Goal: Communication & Community: Answer question/provide support

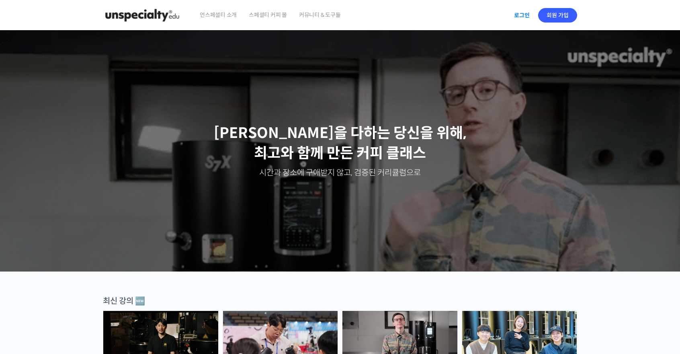
click at [520, 15] on link "로그인" at bounding box center [521, 15] width 25 height 18
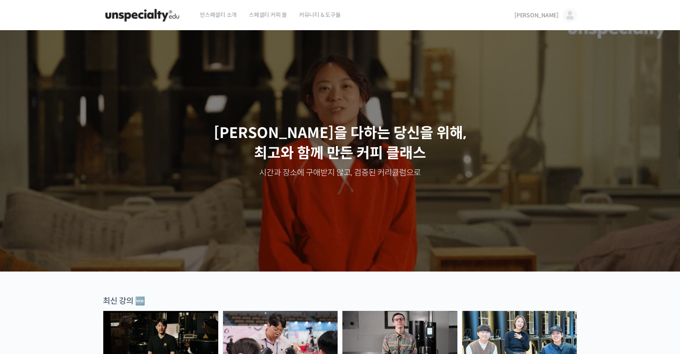
click at [268, 14] on span "스페셜티 커피 몰" at bounding box center [268, 15] width 38 height 31
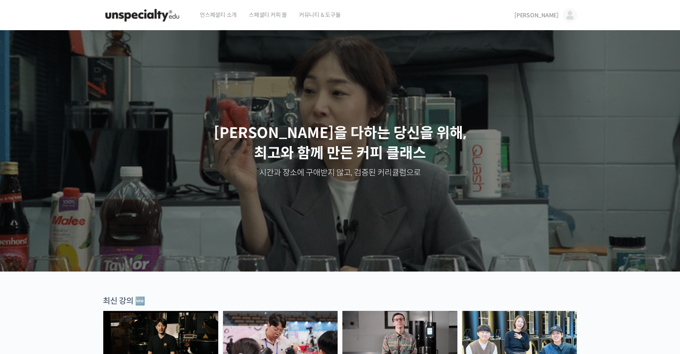
click at [548, 16] on span "[PERSON_NAME]" at bounding box center [537, 15] width 44 height 7
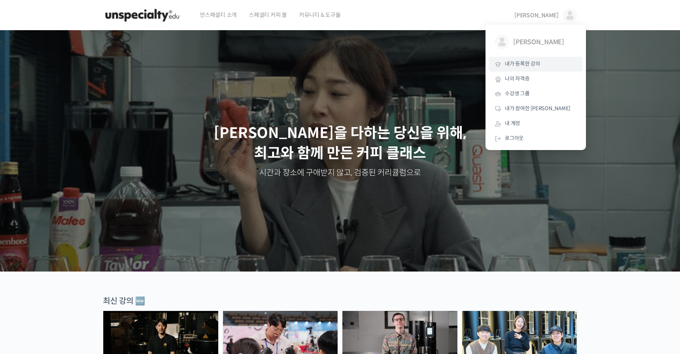
click at [514, 65] on span "내가 등록한 강의" at bounding box center [522, 63] width 35 height 7
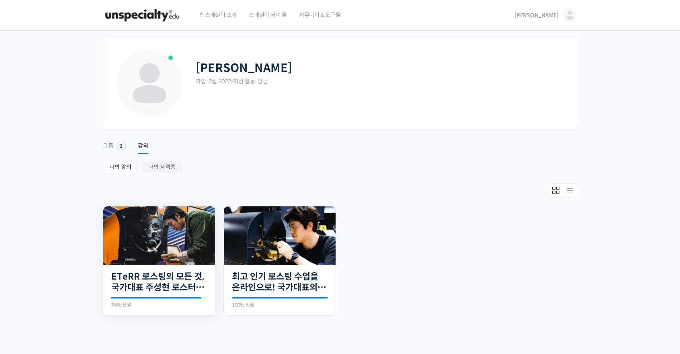
click at [177, 231] on img at bounding box center [159, 235] width 112 height 58
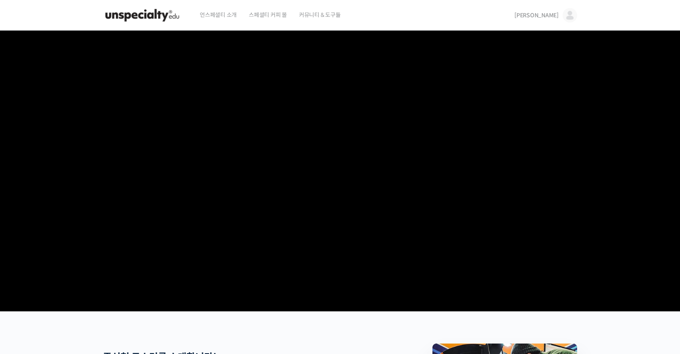
click at [559, 15] on link "[PERSON_NAME]" at bounding box center [546, 15] width 63 height 31
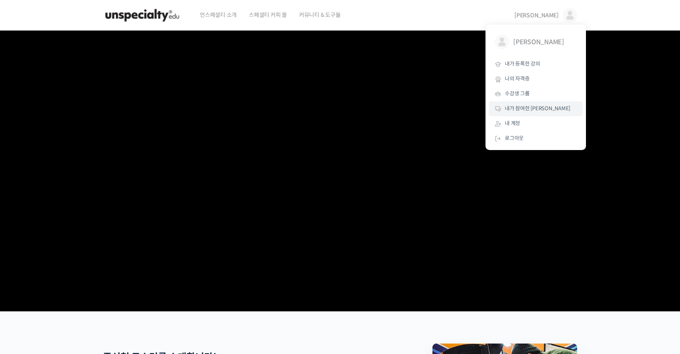
click at [533, 109] on span "내가 참여한 [PERSON_NAME]" at bounding box center [538, 108] width 66 height 7
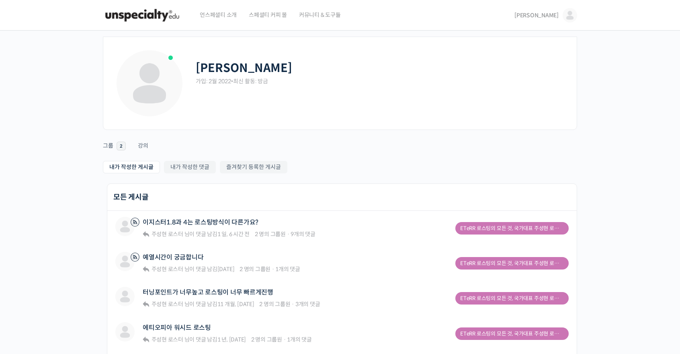
click at [558, 6] on link "[PERSON_NAME]" at bounding box center [546, 15] width 63 height 31
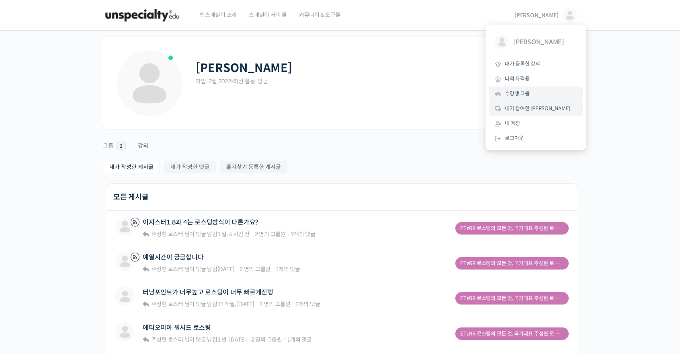
click at [534, 97] on link "수강생 그룹" at bounding box center [536, 93] width 94 height 15
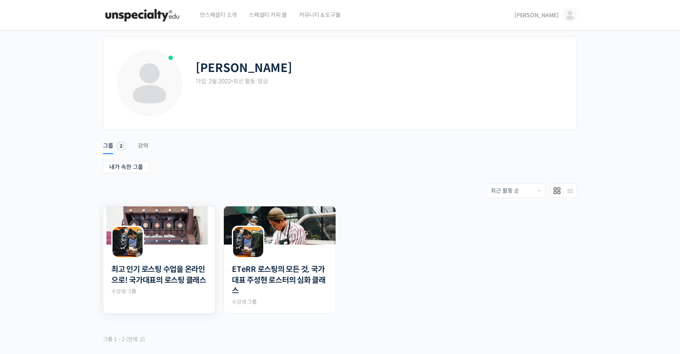
click at [161, 226] on img at bounding box center [159, 225] width 112 height 38
click at [143, 282] on link "최고 인기 로스팅 수업을 온라인으로! 국가대표의 로스팅 클래스" at bounding box center [159, 274] width 96 height 21
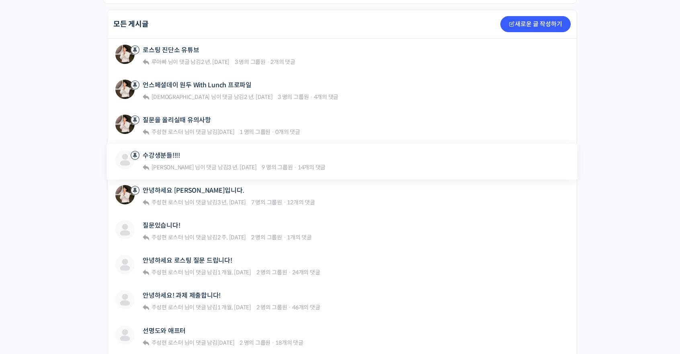
scroll to position [322, 0]
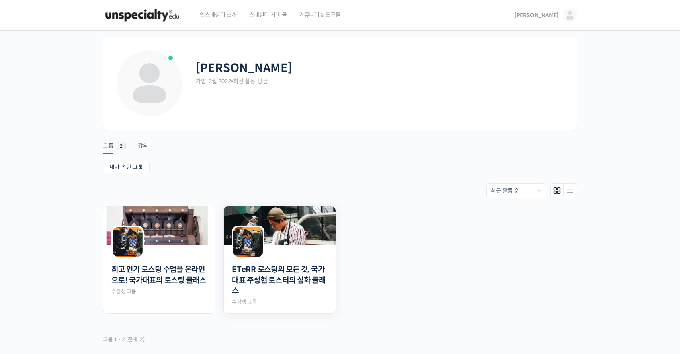
click at [296, 221] on img at bounding box center [280, 225] width 112 height 38
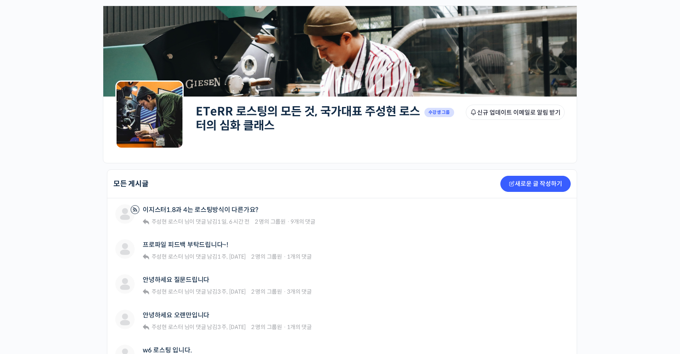
scroll to position [80, 0]
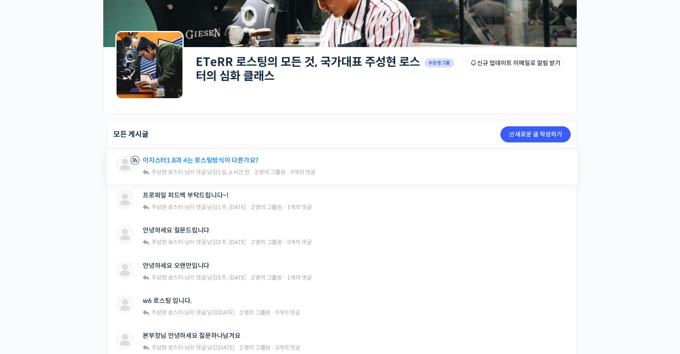
click at [201, 158] on link "이지스터1.8과 4는 로스팅방식이 다른가요?" at bounding box center [201, 160] width 116 height 8
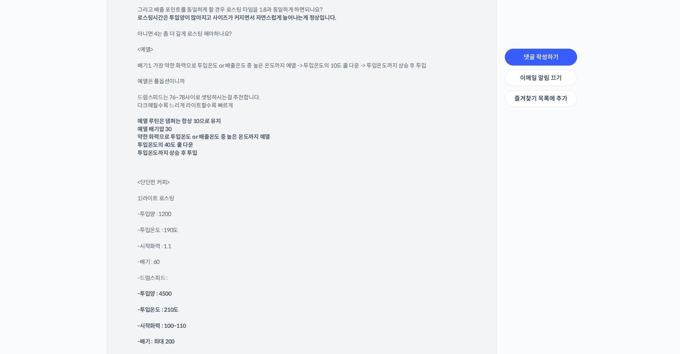
scroll to position [2591, 0]
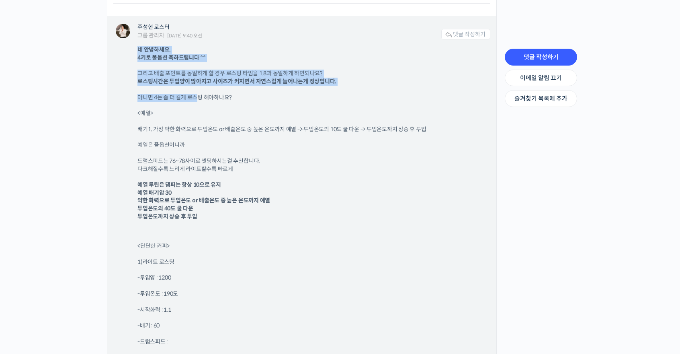
drag, startPoint x: 137, startPoint y: 45, endPoint x: 197, endPoint y: 87, distance: 74.2
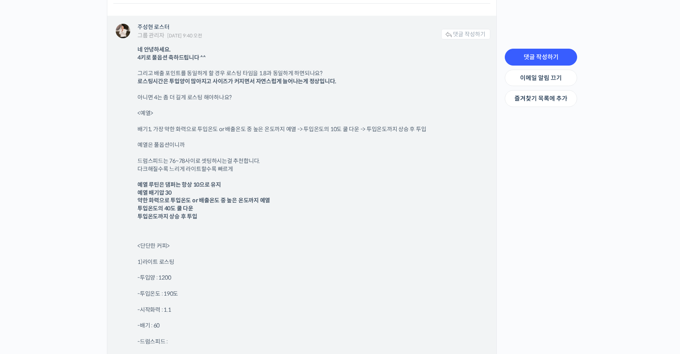
click at [226, 113] on p "<예열>" at bounding box center [310, 113] width 345 height 8
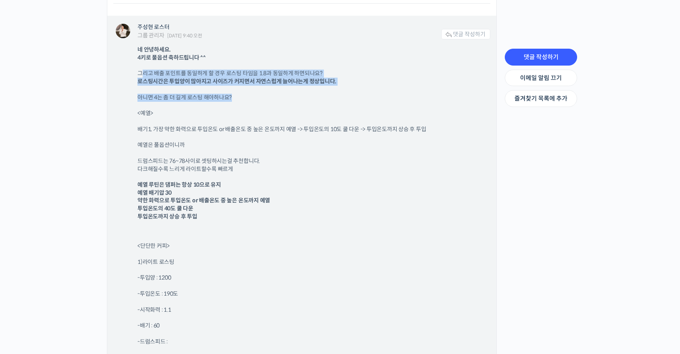
drag, startPoint x: 142, startPoint y: 73, endPoint x: 234, endPoint y: 89, distance: 93.5
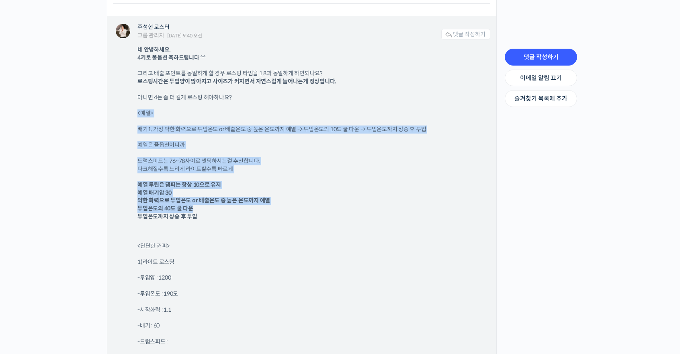
drag, startPoint x: 135, startPoint y: 110, endPoint x: 287, endPoint y: 209, distance: 181.1
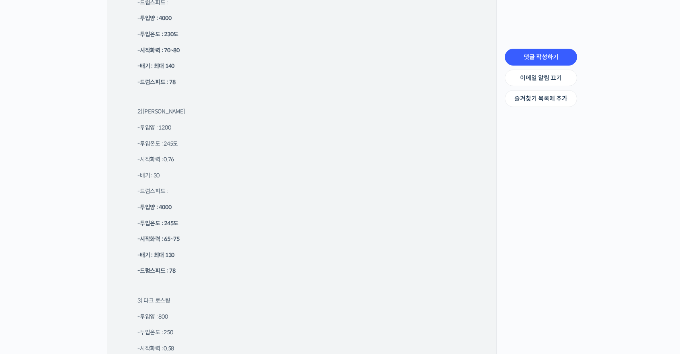
scroll to position [4319, 0]
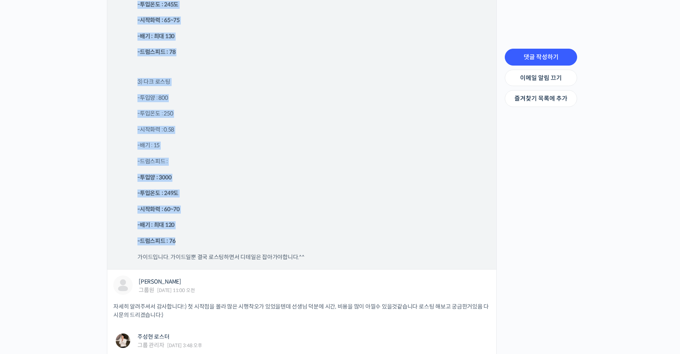
click at [231, 237] on p "-드럼스피드 : 76" at bounding box center [310, 241] width 345 height 8
copy div "<예열> 배기1, 가장 약한 화력으로 투입온도 or 배출온도 중 높은 온도까지 예열 -> 투입온도의 10도 쿨 다운 -> 투입온도까지 상승 후…"
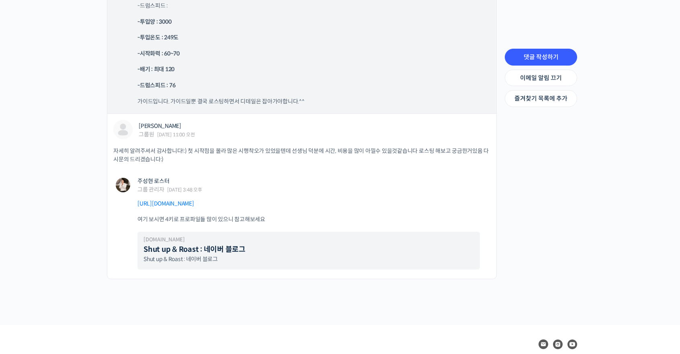
scroll to position [4521, 0]
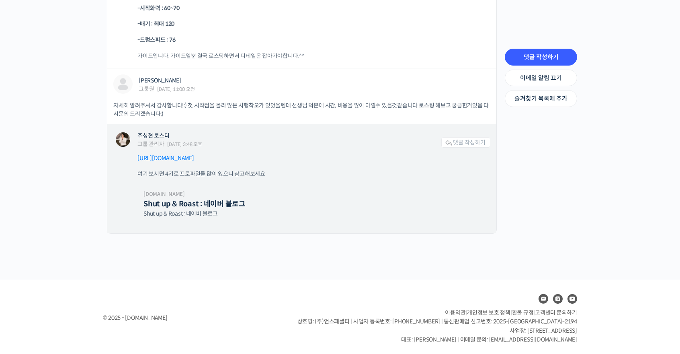
click at [185, 156] on link "https://blog.naver.com/rhismine" at bounding box center [166, 157] width 57 height 7
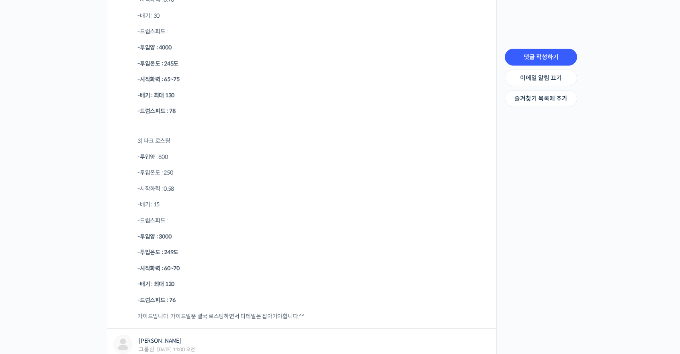
scroll to position [4199, 0]
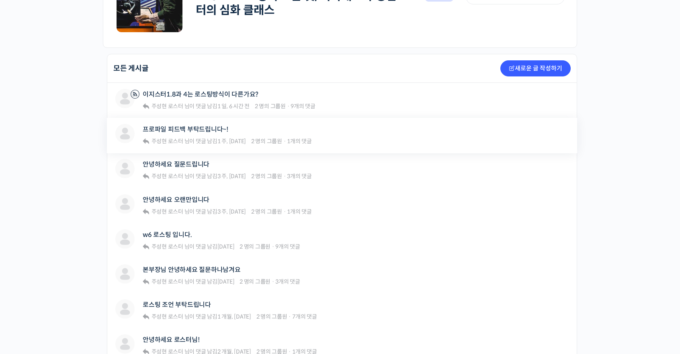
scroll to position [201, 0]
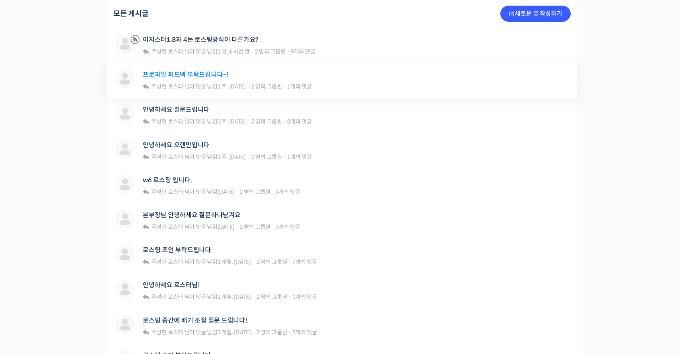
click at [185, 75] on link "프로파일 피드백 부탁드립니다~!" at bounding box center [186, 75] width 86 height 8
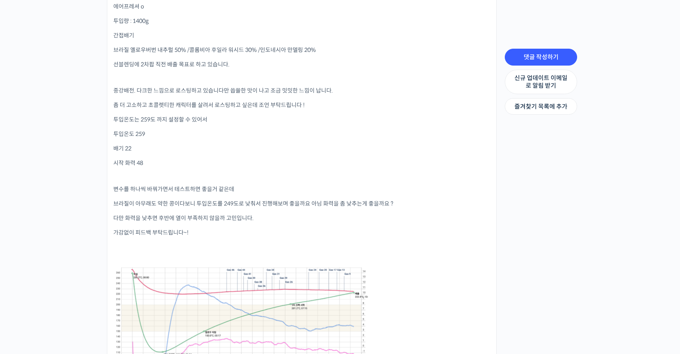
scroll to position [482, 0]
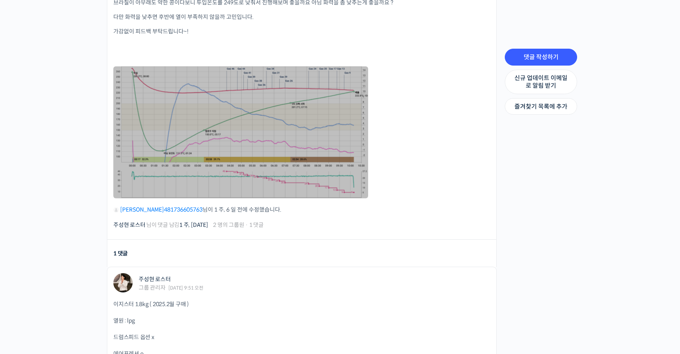
click at [230, 138] on link at bounding box center [240, 132] width 255 height 132
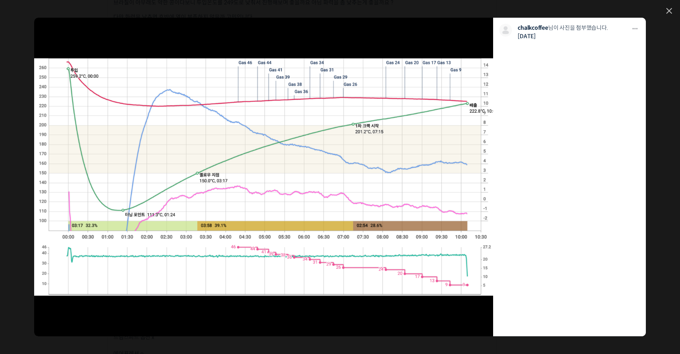
click at [285, 190] on img at bounding box center [264, 176] width 460 height 237
click at [669, 12] on icon at bounding box center [670, 11] width 6 height 6
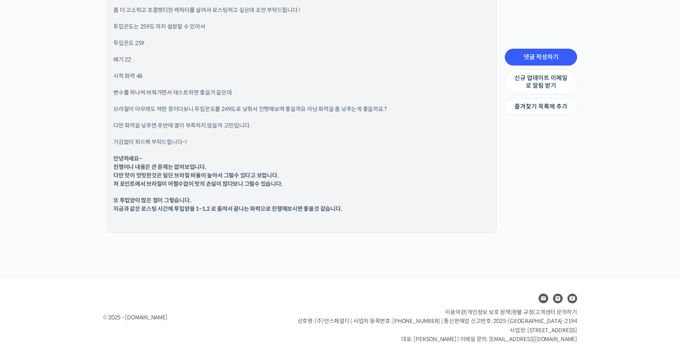
scroll to position [926, 0]
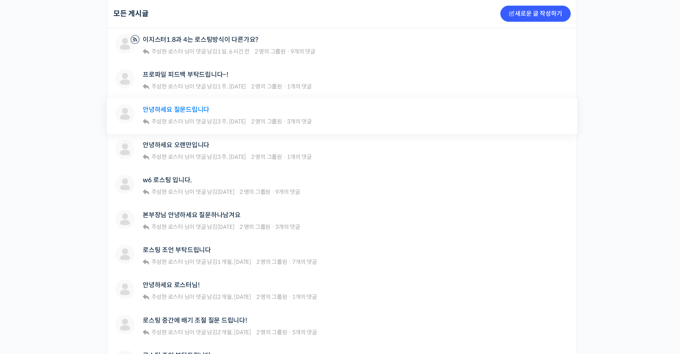
click at [169, 109] on link "안녕하세요 질문드립니다" at bounding box center [176, 110] width 67 height 8
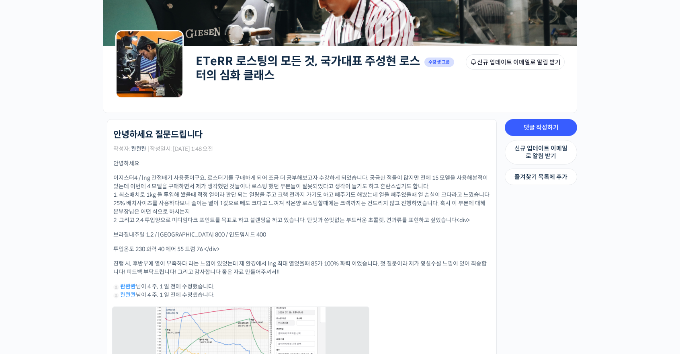
scroll to position [201, 0]
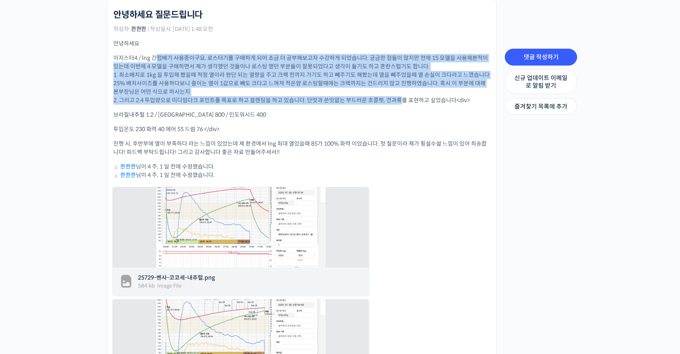
drag, startPoint x: 156, startPoint y: 59, endPoint x: 398, endPoint y: 99, distance: 246.2
click at [398, 99] on p "이지스터4 / lng 간접배기 사용중이구요, 로스터기를 구매하게 되어 조금 더 공부해보고자 수강하게 되었습니다. 궁금한 점들이 많지만 전에 1…" at bounding box center [301, 79] width 377 height 51
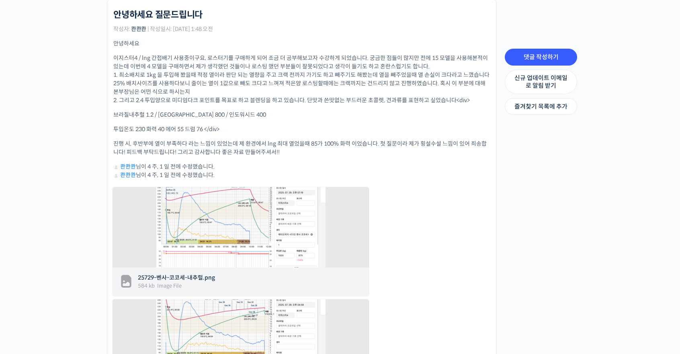
click at [463, 238] on div "안녕하세요 이지스터4 / lng 간접배기 사용중이구요, 로스터기를 구매하게 되어 조금 더 공부해보고자 수강하게 되었습니다. 궁금한 점들이 많지…" at bounding box center [301, 224] width 377 height 370
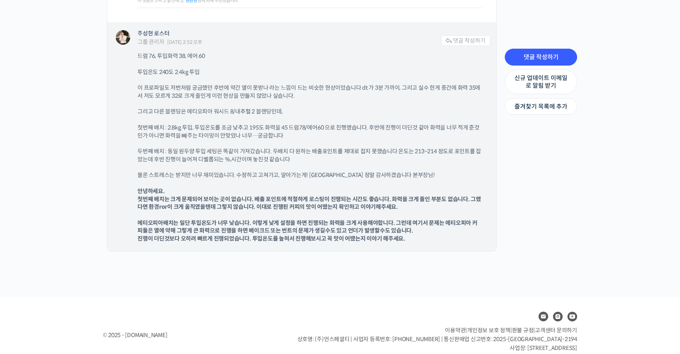
scroll to position [1363, 0]
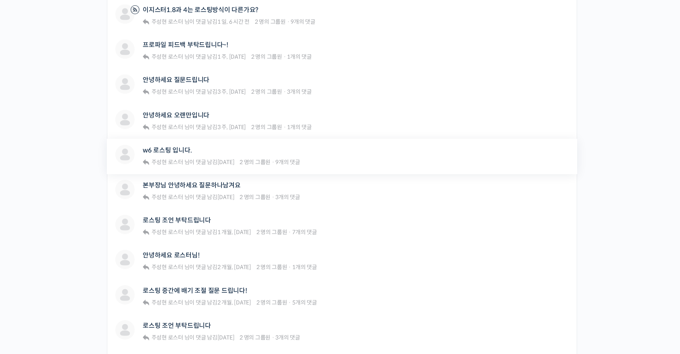
scroll to position [241, 0]
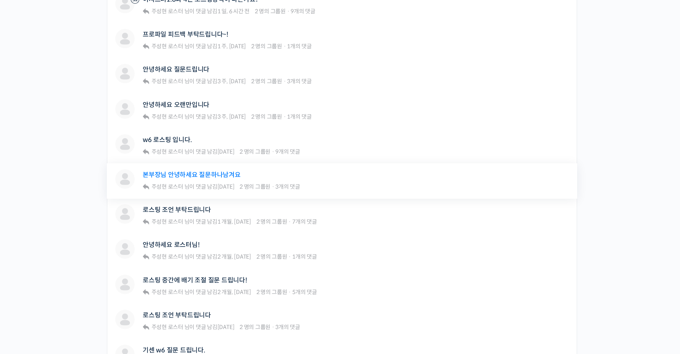
click at [169, 174] on link "본부장님 안녕하세요 질문하나남겨요" at bounding box center [192, 175] width 98 height 8
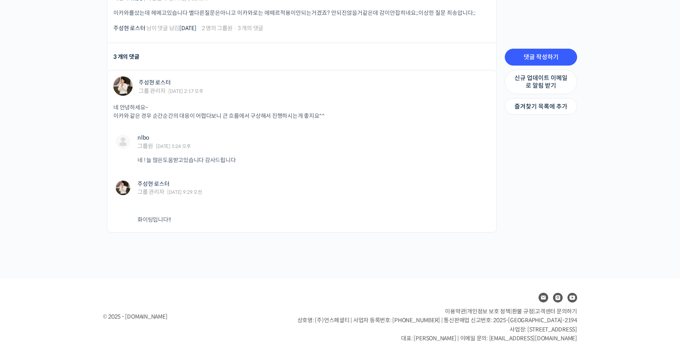
scroll to position [191, 0]
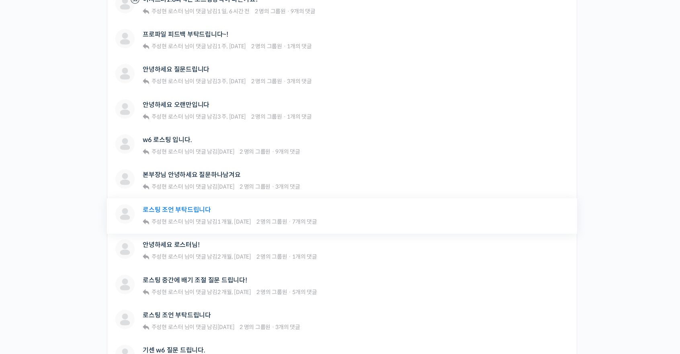
click at [164, 209] on link "로스팅 조언 부탁드립니다" at bounding box center [177, 210] width 68 height 8
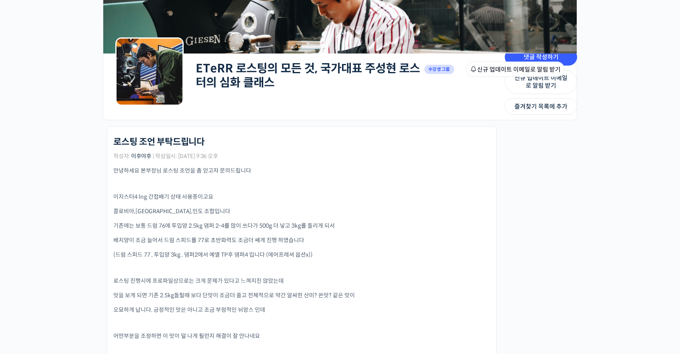
scroll to position [161, 0]
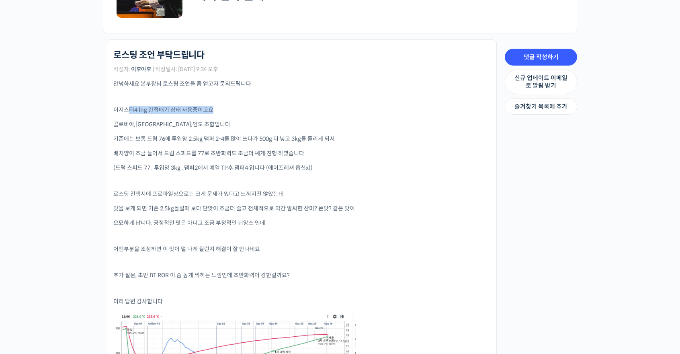
drag, startPoint x: 130, startPoint y: 112, endPoint x: 210, endPoint y: 113, distance: 80.0
click at [211, 113] on p "이지스터4 lng 간접배기 상태 사용중이고요" at bounding box center [301, 110] width 377 height 8
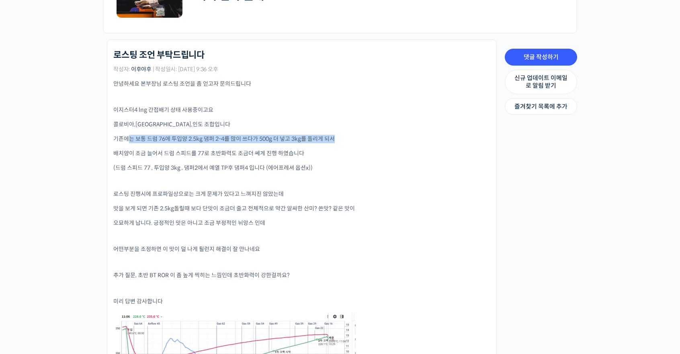
drag, startPoint x: 131, startPoint y: 136, endPoint x: 373, endPoint y: 142, distance: 242.1
click at [373, 142] on p "기존에는 보통 드럼 76에 투입양 2.5kg 댐퍼 2-4를 많이 쓰다가 500g 더 넣고 3kg를 돌리게 되서" at bounding box center [301, 139] width 377 height 8
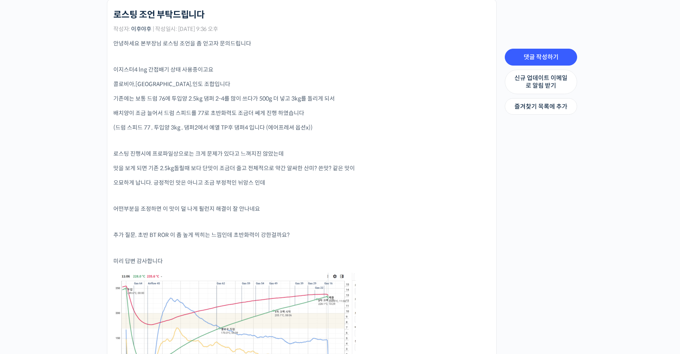
drag, startPoint x: 129, startPoint y: 99, endPoint x: 256, endPoint y: 95, distance: 126.7
click at [256, 95] on p "기존에는 보통 드럼 76에 투입양 2.5kg 댐퍼 2-4를 많이 쓰다가 500g 더 넣고 3kg를 돌리게 되서" at bounding box center [301, 98] width 377 height 8
drag, startPoint x: 116, startPoint y: 114, endPoint x: 158, endPoint y: 115, distance: 41.8
click at [158, 115] on p "배치양이 조금 늘어서 드럼 스피드를 77로 초반화력도 조금더 쎄게 진행 하였습니다" at bounding box center [301, 113] width 377 height 8
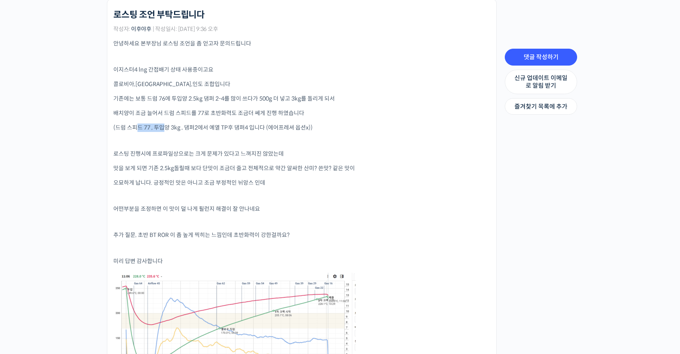
drag, startPoint x: 135, startPoint y: 125, endPoint x: 164, endPoint y: 126, distance: 28.6
click at [164, 126] on p "(드럼 스피드 77 , 투입양 3kg , 댐퍼2에서 예열 TP후 댐퍼4 입니다 (에어프레셔 옵션x))" at bounding box center [301, 127] width 377 height 8
click at [216, 117] on p "배치양이 조금 늘어서 드럼 스피드를 77로 초반화력도 조금더 쎄게 진행 하였습니다" at bounding box center [301, 113] width 377 height 8
drag, startPoint x: 157, startPoint y: 128, endPoint x: 213, endPoint y: 131, distance: 56.3
click at [213, 131] on p "(드럼 스피드 77 , 투입양 3kg , 댐퍼2에서 예열 TP후 댐퍼4 입니다 (에어프레셔 옵션x))" at bounding box center [301, 127] width 377 height 8
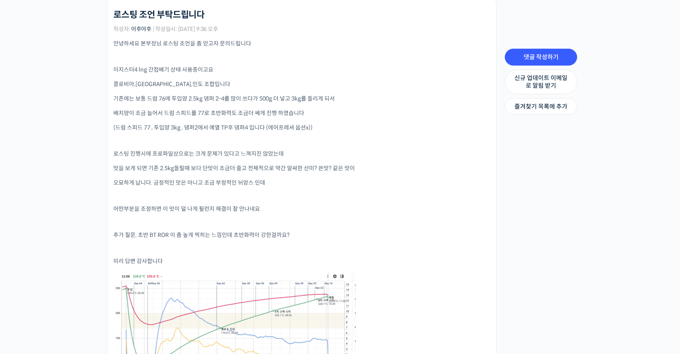
click at [246, 129] on p "(드럼 스피드 77 , 투입양 3kg , 댐퍼2에서 예열 TP후 댐퍼4 입니다 (에어프레셔 옵션x))" at bounding box center [301, 127] width 377 height 8
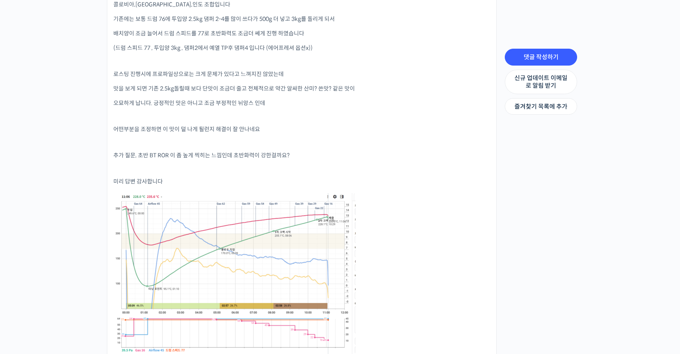
scroll to position [281, 0]
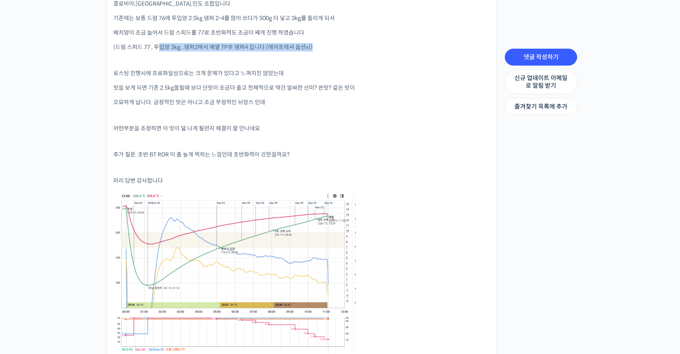
drag, startPoint x: 146, startPoint y: 52, endPoint x: 159, endPoint y: 48, distance: 13.9
click at [159, 48] on div "안녕하세요 본부장님 로스팅 조언을 좀 얻고자 문의드립니다 이지스터4 lng 간접배기 상태 사용중이고요 콜로비아,브라질,인도 조합입니다 기존에는…" at bounding box center [301, 164] width 377 height 410
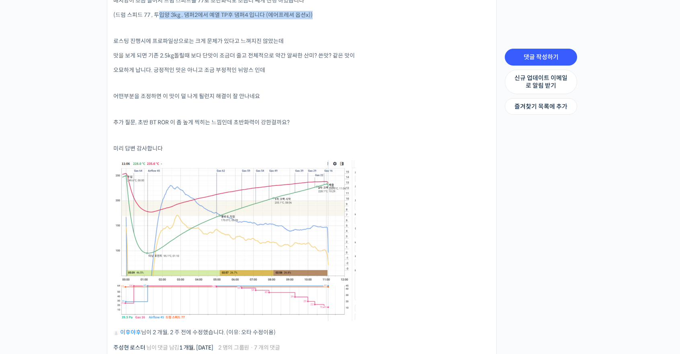
scroll to position [362, 0]
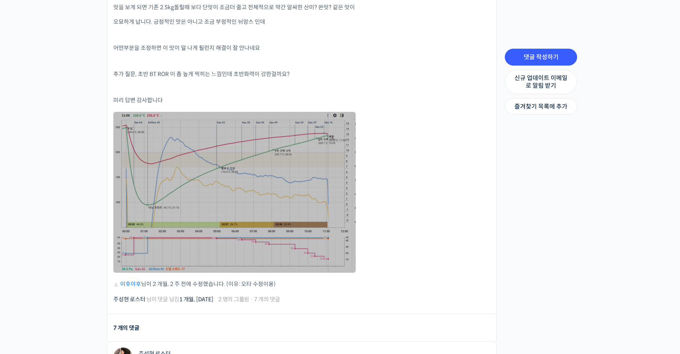
click at [209, 179] on link at bounding box center [234, 192] width 242 height 161
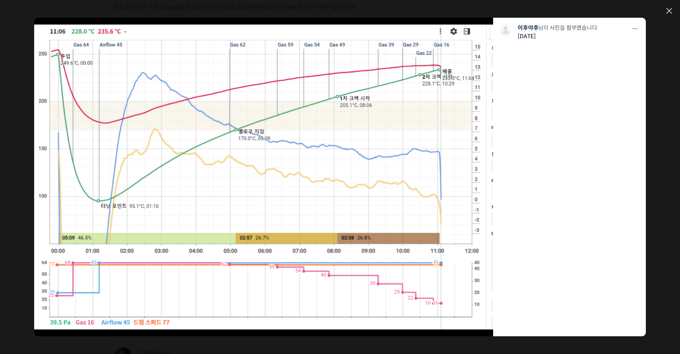
click at [335, 187] on img at bounding box center [264, 177] width 460 height 305
click at [672, 8] on icon at bounding box center [670, 11] width 6 height 6
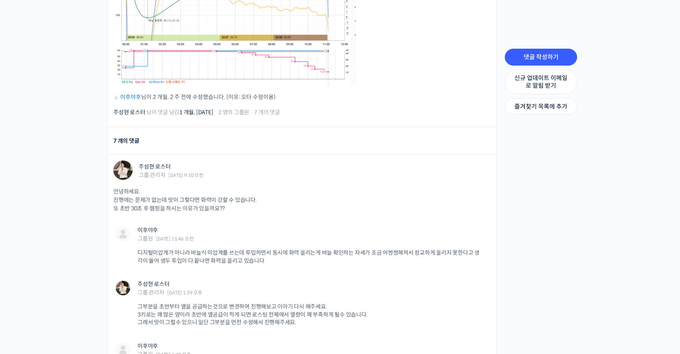
scroll to position [603, 0]
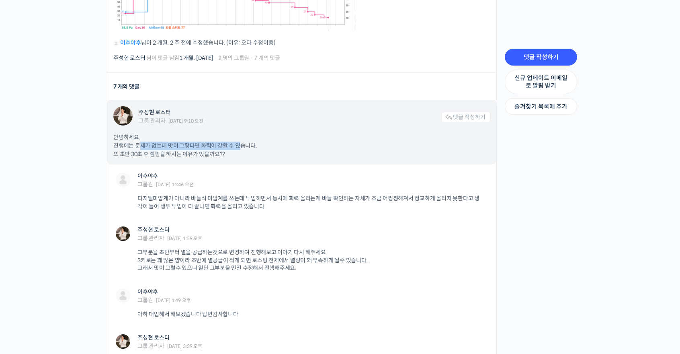
drag, startPoint x: 141, startPoint y: 146, endPoint x: 239, endPoint y: 146, distance: 98.5
click at [239, 146] on p "안녕하세요. 진행에는 문제가 없는데 맛이 그렇다면 화력이 강할 수 있습니다. 또 초반 30초 후 램핑을 하시는 이유가 있을까요??" at bounding box center [301, 145] width 377 height 25
drag, startPoint x: 115, startPoint y: 153, endPoint x: 161, endPoint y: 153, distance: 45.8
click at [161, 153] on p "안녕하세요. 진행에는 문제가 없는데 맛이 그렇다면 화력이 강할 수 있습니다. 또 초반 30초 후 램핑을 하시는 이유가 있을까요??" at bounding box center [301, 145] width 377 height 25
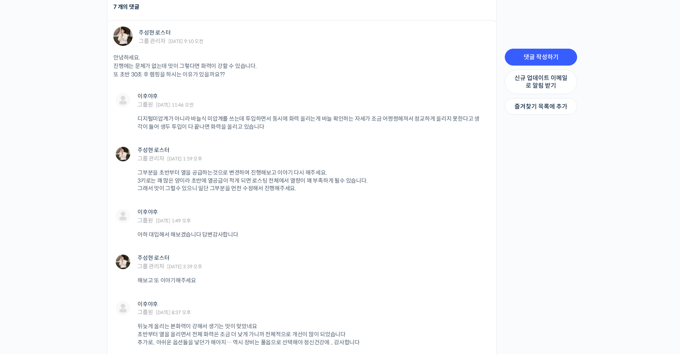
scroll to position [684, 0]
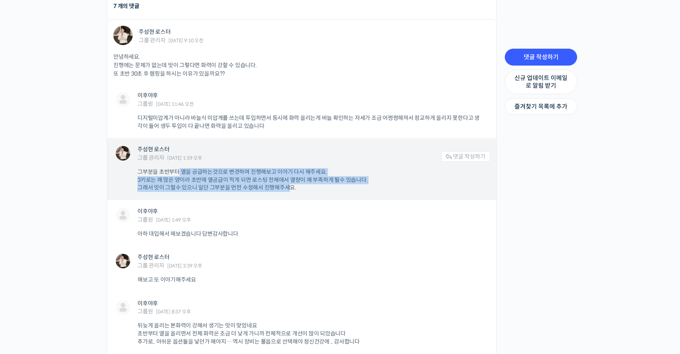
drag, startPoint x: 177, startPoint y: 173, endPoint x: 287, endPoint y: 185, distance: 110.4
click at [287, 185] on p "그부분을 초반부터 열을 공급하는것으로 변경하여 진행해보고 이야기 다시 해주세요. 3키로는 꽤 많은 양이라 초반에 열공급이 적게 되면 로스팅 전…" at bounding box center [310, 180] width 345 height 24
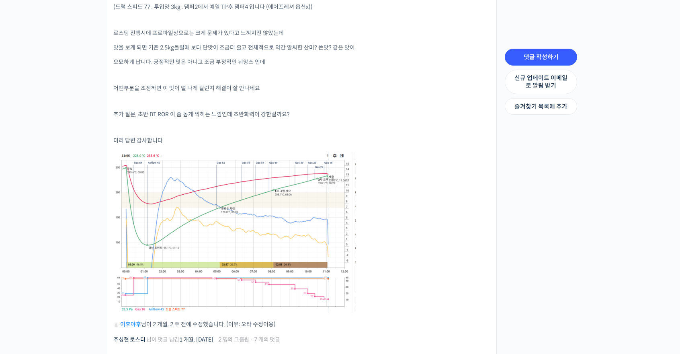
scroll to position [241, 0]
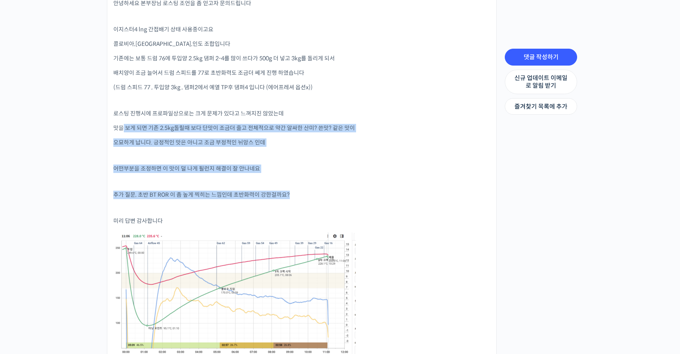
drag, startPoint x: 124, startPoint y: 131, endPoint x: 338, endPoint y: 194, distance: 222.8
click at [338, 194] on div "안녕하세요 본부장님 로스팅 조언을 좀 얻고자 문의드립니다 이지스터4 lng 간접배기 상태 사용중이고요 콜로비아,브라질,인도 조합입니다 기존에는…" at bounding box center [301, 204] width 377 height 410
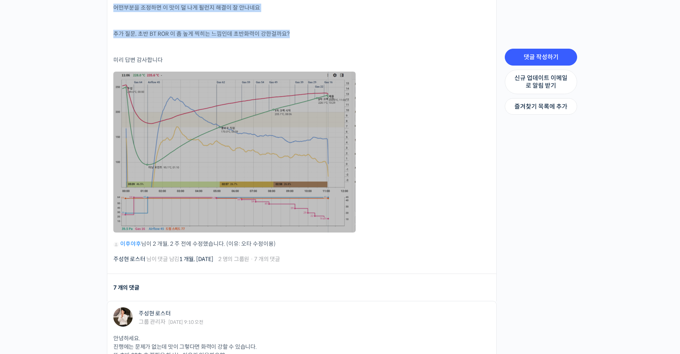
scroll to position [563, 0]
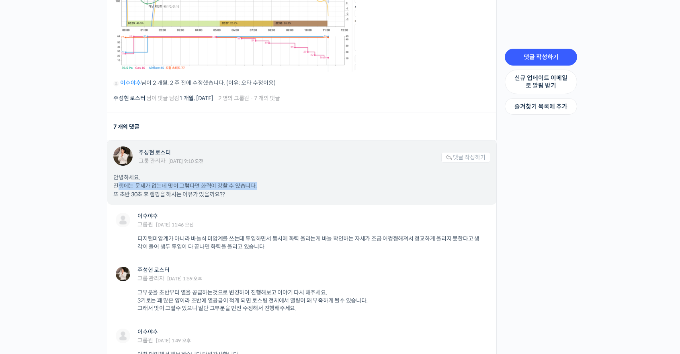
drag, startPoint x: 118, startPoint y: 186, endPoint x: 289, endPoint y: 189, distance: 171.7
click at [289, 189] on p "안녕하세요. 진행에는 문제가 없는데 맛이 그렇다면 화력이 강할 수 있습니다. 또 초반 30초 후 램핑을 하시는 이유가 있을까요??" at bounding box center [301, 185] width 377 height 25
drag, startPoint x: 123, startPoint y: 192, endPoint x: 280, endPoint y: 201, distance: 156.6
click at [280, 201] on div "주성현 로스터 그룹 관리자 2025년 06월 13일 9:10 오전 댓글 작성하기 안녕하세요. 진행에는 문제가 없는데 맛이 그렇다면 화력이 강할…" at bounding box center [301, 172] width 389 height 64
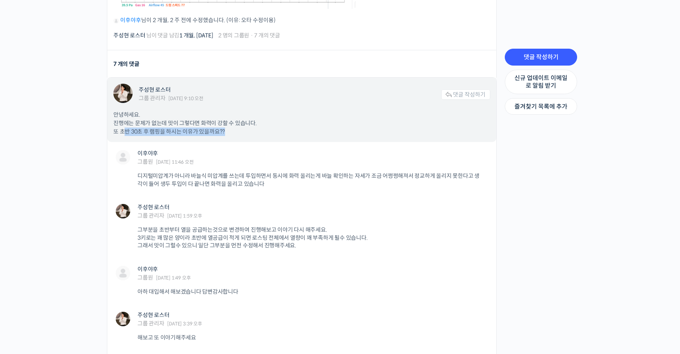
scroll to position [643, 0]
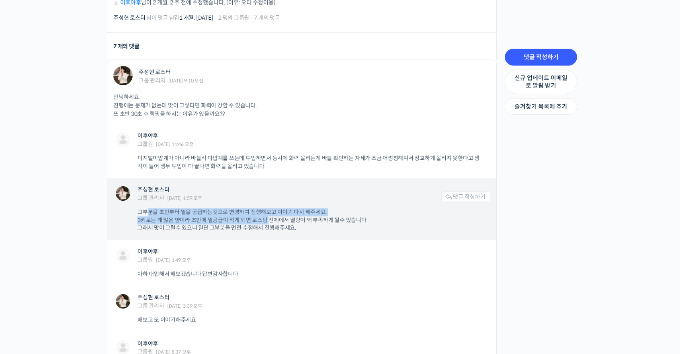
drag, startPoint x: 148, startPoint y: 213, endPoint x: 269, endPoint y: 220, distance: 120.8
click at [269, 220] on p "그부분을 초반부터 열을 공급하는것으로 변경하여 진행해보고 이야기 다시 해주세요. 3키로는 꽤 많은 양이라 초반에 열공급이 적게 되면 로스팅 전…" at bounding box center [310, 220] width 345 height 24
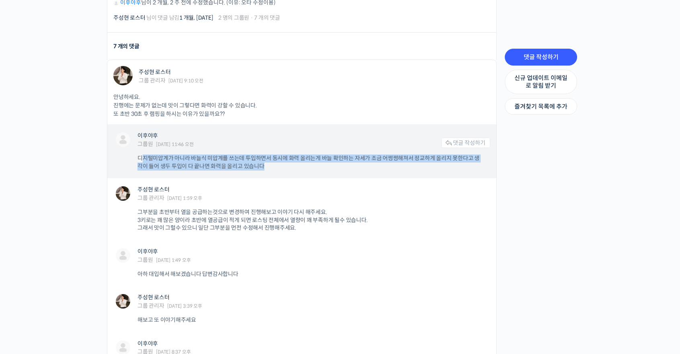
drag, startPoint x: 140, startPoint y: 156, endPoint x: 335, endPoint y: 164, distance: 194.8
click at [335, 164] on p "디지털미압계가 아니라 바늘식 미압계를 쓰는데 투입하면서 동시에 화력 올리는게 바늘 확인하는 자세가 조금 어쩡쩡해져서 정교하게 올리지 못한다고 …" at bounding box center [310, 162] width 345 height 16
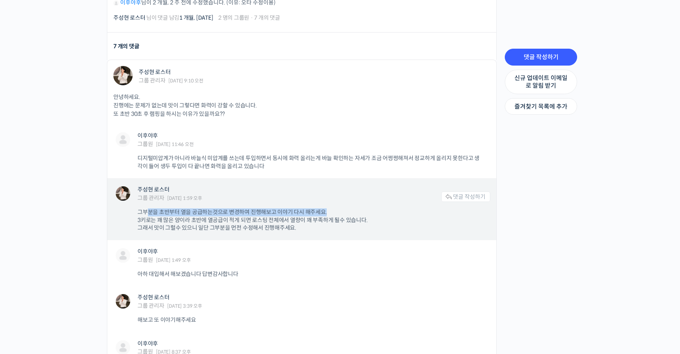
drag, startPoint x: 148, startPoint y: 213, endPoint x: 327, endPoint y: 213, distance: 178.9
click at [327, 213] on p "그부분을 초반부터 열을 공급하는것으로 변경하여 진행해보고 이야기 다시 해주세요. 3키로는 꽤 많은 양이라 초반에 열공급이 적게 되면 로스팅 전…" at bounding box center [310, 220] width 345 height 24
drag, startPoint x: 140, startPoint y: 222, endPoint x: 391, endPoint y: 217, distance: 250.5
click at [391, 217] on p "그부분을 초반부터 열을 공급하는것으로 변경하여 진행해보고 이야기 다시 해주세요. 3키로는 꽤 많은 양이라 초반에 열공급이 적게 되면 로스팅 전…" at bounding box center [310, 220] width 345 height 24
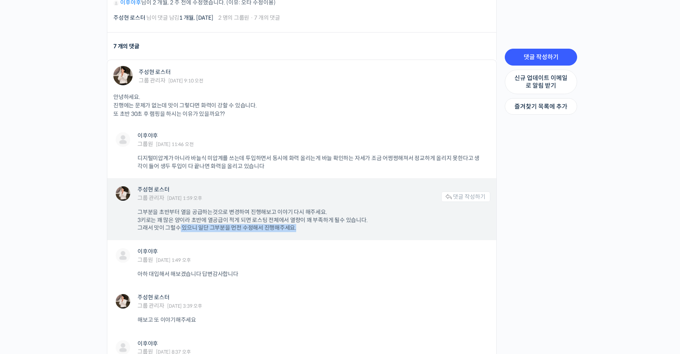
drag, startPoint x: 179, startPoint y: 227, endPoint x: 309, endPoint y: 227, distance: 129.5
click at [309, 227] on p "그부분을 초반부터 열을 공급하는것으로 변경하여 진행해보고 이야기 다시 해주세요. 3키로는 꽤 많은 양이라 초반에 열공급이 적게 되면 로스팅 전…" at bounding box center [310, 220] width 345 height 24
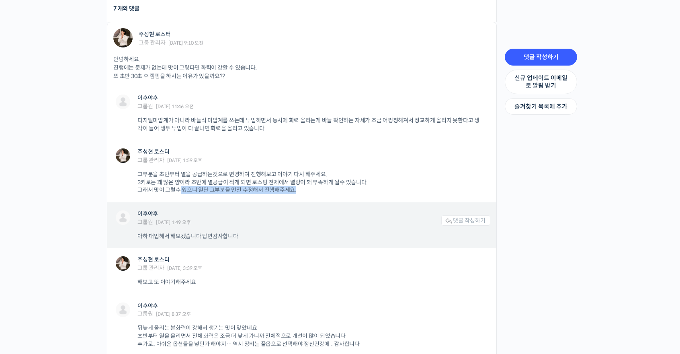
scroll to position [724, 0]
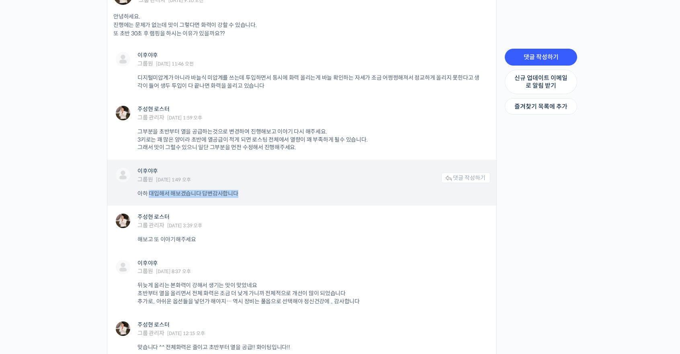
drag, startPoint x: 150, startPoint y: 189, endPoint x: 332, endPoint y: 191, distance: 181.8
click at [332, 191] on p "아하 대입해서 해보겠습니다 답변감사합니다" at bounding box center [310, 194] width 345 height 8
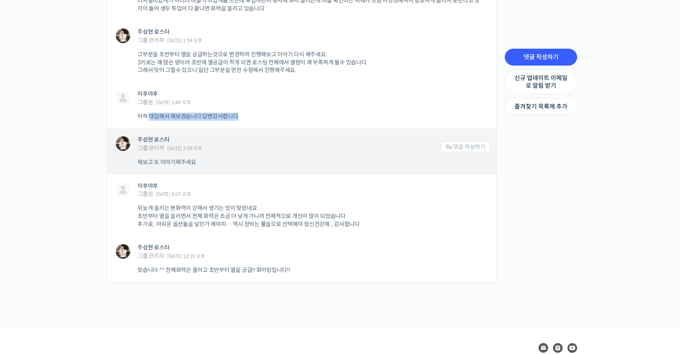
scroll to position [804, 0]
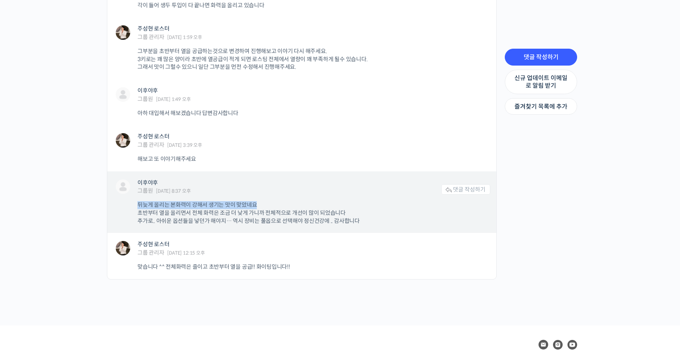
drag, startPoint x: 138, startPoint y: 204, endPoint x: 324, endPoint y: 205, distance: 186.2
click at [324, 205] on p "뒤늦게 올리는 본화력이 강해서 생기는 맛이 맞았네요 초반부터 열을 올리면서 전체 화력은 조금 더 낮게 가니까 전체적으로 개선이 많이 되었습니다…" at bounding box center [310, 213] width 345 height 24
drag, startPoint x: 161, startPoint y: 213, endPoint x: 339, endPoint y: 213, distance: 178.1
click at [339, 213] on p "뒤늦게 올리는 본화력이 강해서 생기는 맛이 맞았네요 초반부터 열을 올리면서 전체 화력은 조금 더 낮게 가니까 전체적으로 개선이 많이 되었습니다…" at bounding box center [310, 213] width 345 height 24
click at [350, 213] on p "뒤늦게 올리는 본화력이 강해서 생기는 맛이 맞았네요 초반부터 열을 올리면서 전체 화력은 조금 더 낮게 가니까 전체적으로 개선이 많이 되었습니다…" at bounding box center [310, 213] width 345 height 24
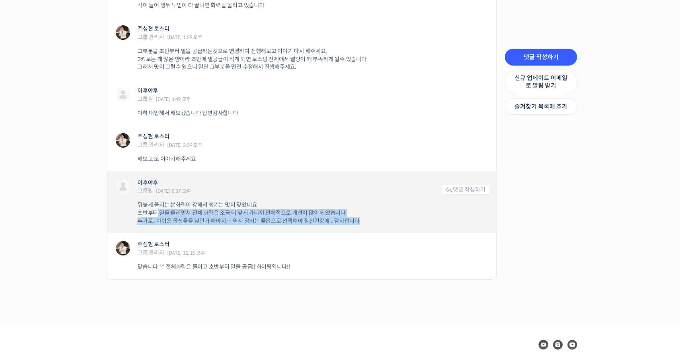
drag, startPoint x: 158, startPoint y: 216, endPoint x: 390, endPoint y: 221, distance: 232.4
click at [390, 221] on p "뒤늦게 올리는 본화력이 강해서 생기는 맛이 맞았네요 초반부터 열을 올리면서 전체 화력은 조금 더 낮게 가니까 전체적으로 개선이 많이 되었습니다…" at bounding box center [310, 213] width 345 height 24
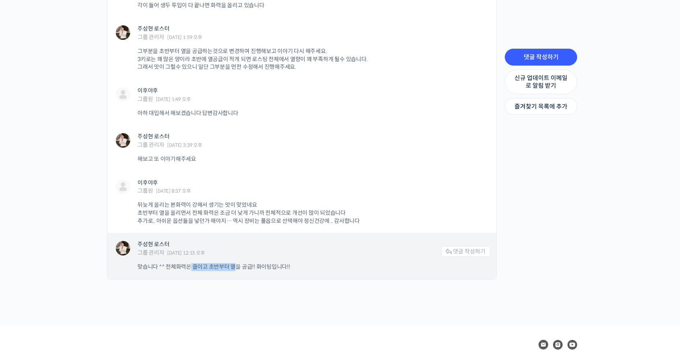
drag, startPoint x: 188, startPoint y: 264, endPoint x: 236, endPoint y: 260, distance: 47.6
click at [236, 260] on div "주성현 로스터 그룹 관리자 2025년 06월 30일 12:15 오후 댓글 작성하기 맞습니다 ^^ 전체화력은 줄이고 초반부터 열을 공급!! 화이…" at bounding box center [301, 256] width 389 height 46
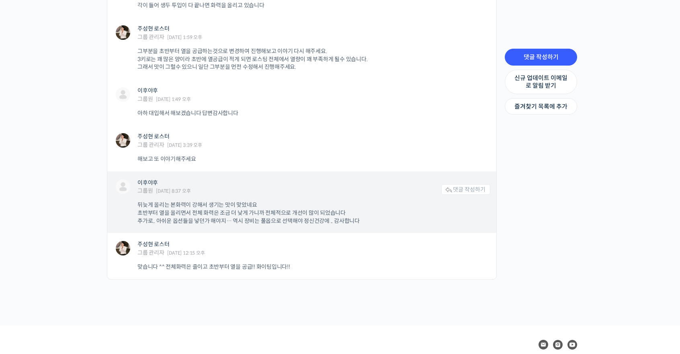
click at [267, 194] on div "이후야후 그룹원 2025년 06월 28일 8:37 오후 댓글 작성하기" at bounding box center [301, 189] width 377 height 20
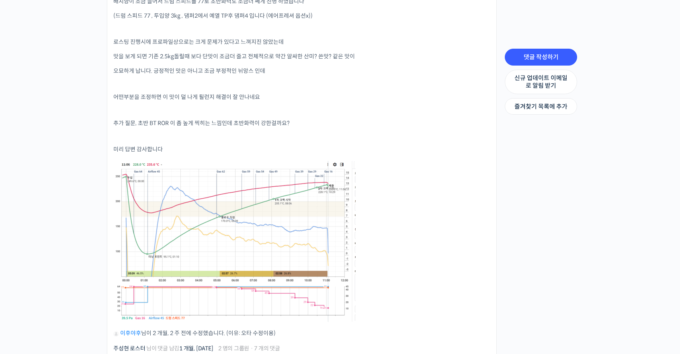
scroll to position [241, 0]
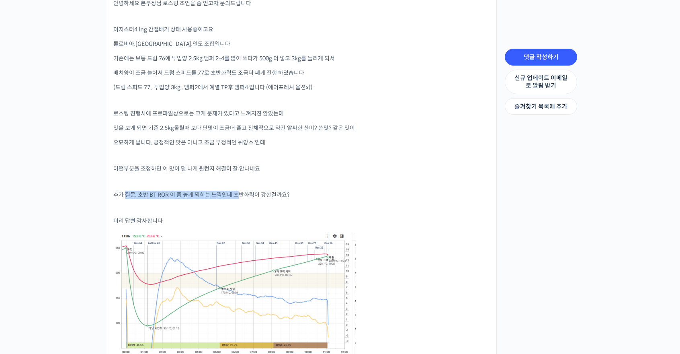
drag, startPoint x: 127, startPoint y: 193, endPoint x: 237, endPoint y: 197, distance: 110.3
click at [236, 197] on p "추가 질문, 초반 BT ROR 이 좀 높게 찍히는 느낌인데 초반화력이 강한걸까요?" at bounding box center [301, 195] width 377 height 8
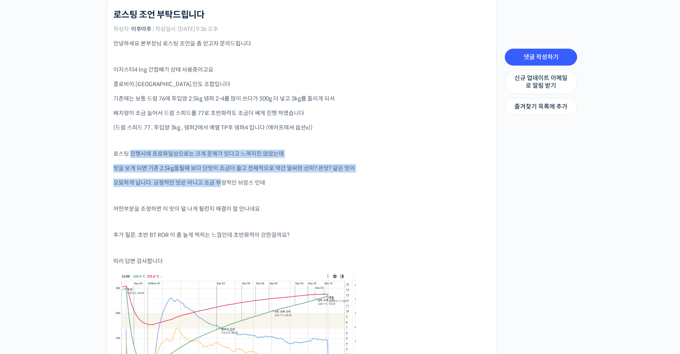
drag, startPoint x: 132, startPoint y: 158, endPoint x: 223, endPoint y: 175, distance: 92.9
click at [223, 175] on div "안녕하세요 본부장님 로스팅 조언을 좀 얻고자 문의드립니다 이지스터4 lng 간접배기 상태 사용중이고요 콜로비아,브라질,인도 조합입니다 기존에는…" at bounding box center [301, 244] width 377 height 410
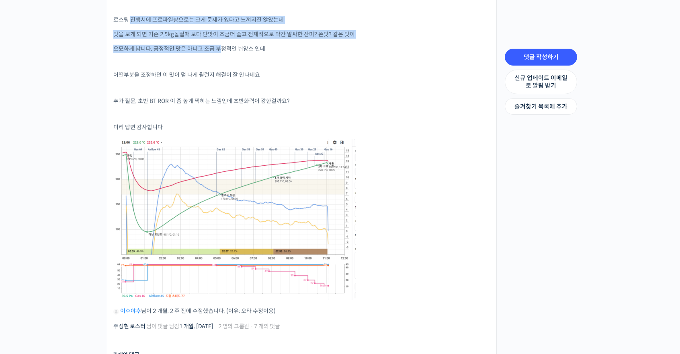
scroll to position [402, 0]
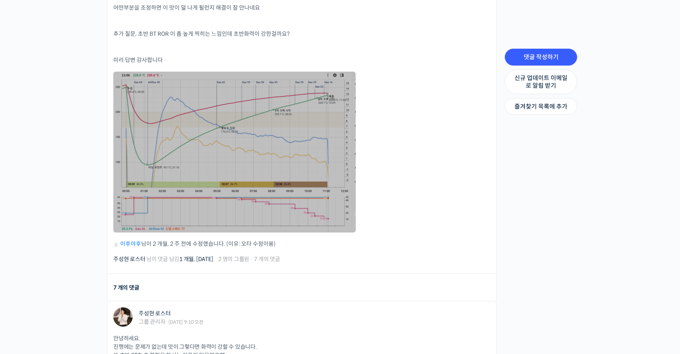
click at [142, 114] on link at bounding box center [234, 152] width 242 height 161
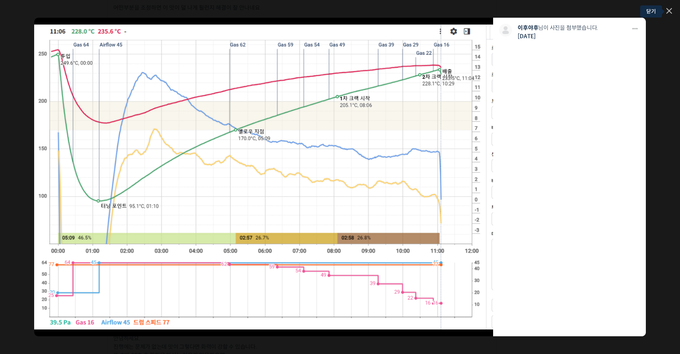
click at [667, 10] on icon at bounding box center [670, 11] width 6 height 6
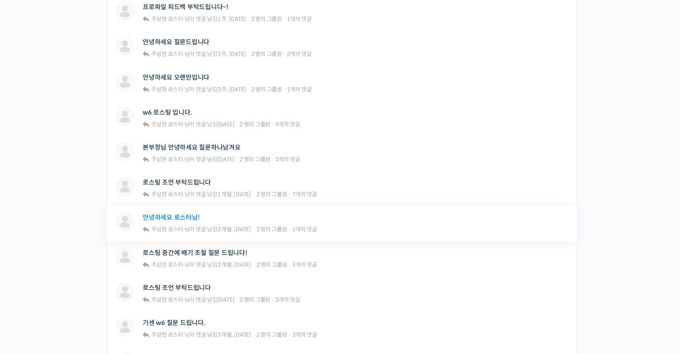
scroll to position [281, 0]
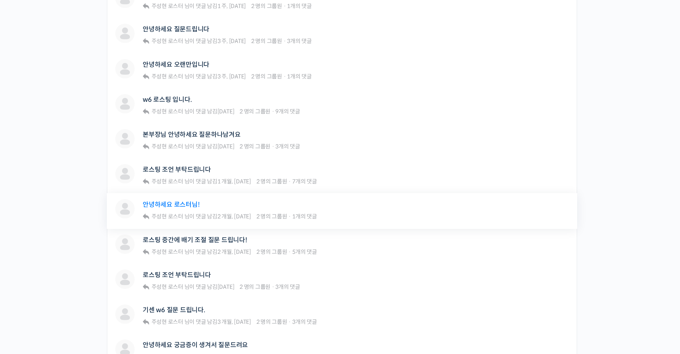
click at [170, 207] on link "안녕하세요 로스터님!" at bounding box center [171, 205] width 57 height 8
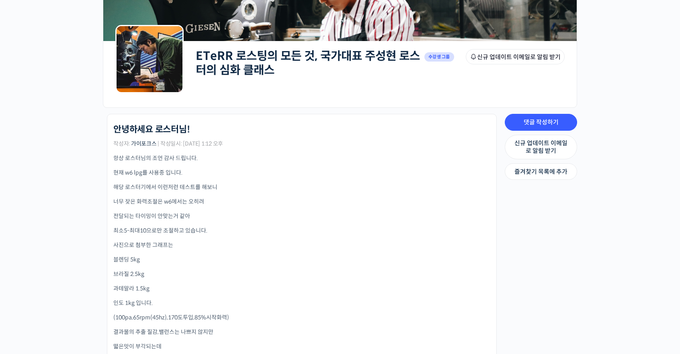
scroll to position [161, 0]
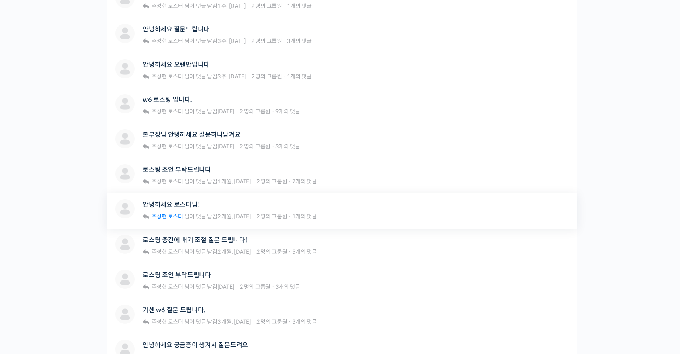
scroll to position [322, 0]
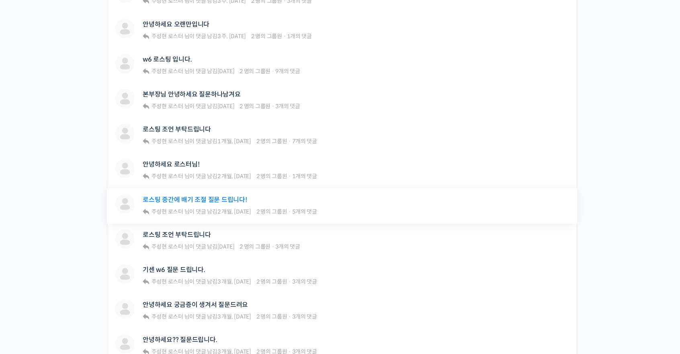
click at [177, 200] on link "로스팅 중간에 배기 조절 질문 드립니다!" at bounding box center [195, 200] width 105 height 8
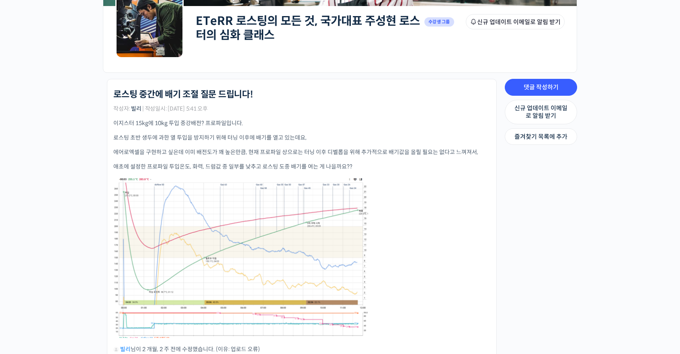
scroll to position [161, 0]
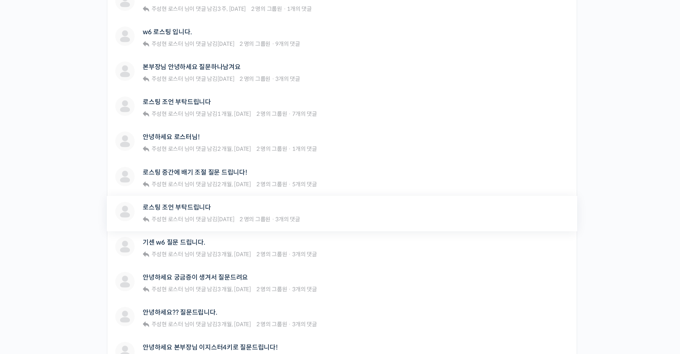
scroll to position [362, 0]
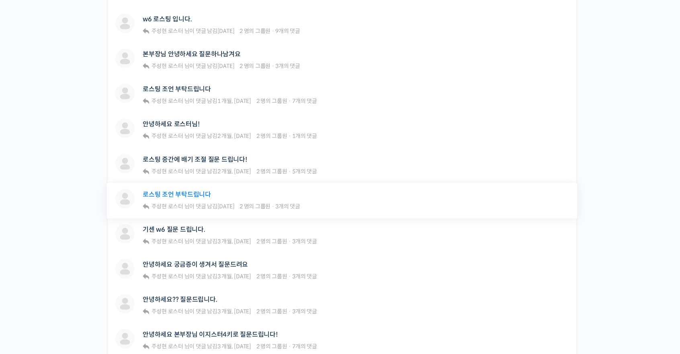
click at [177, 193] on link "로스팅 조언 부탁드립니다" at bounding box center [177, 195] width 68 height 8
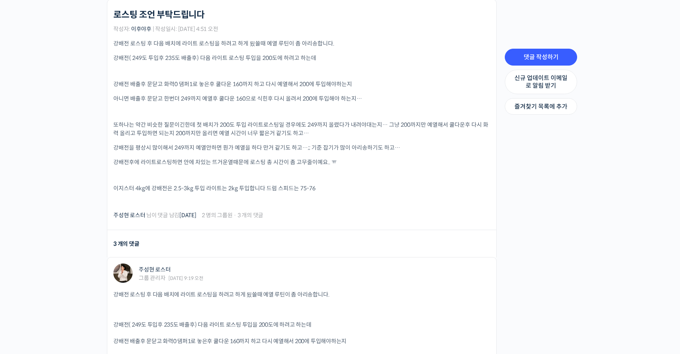
scroll to position [402, 0]
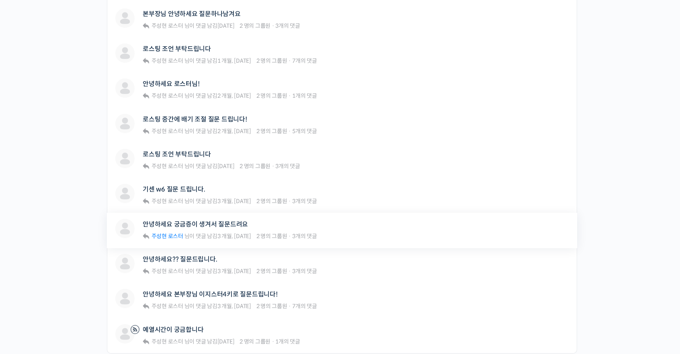
scroll to position [482, 0]
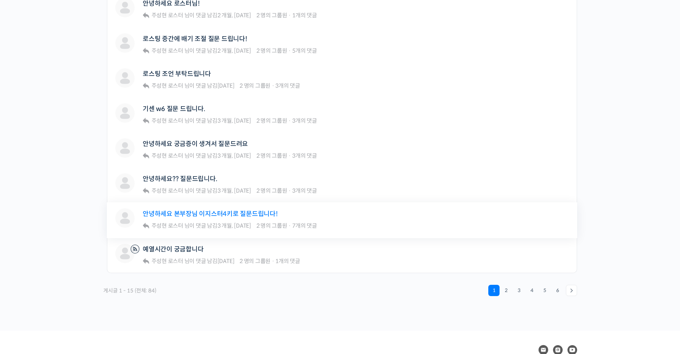
click at [173, 212] on link "안녕하세요 본부장님 이지스터4키로 질문드립니다!" at bounding box center [210, 214] width 135 height 8
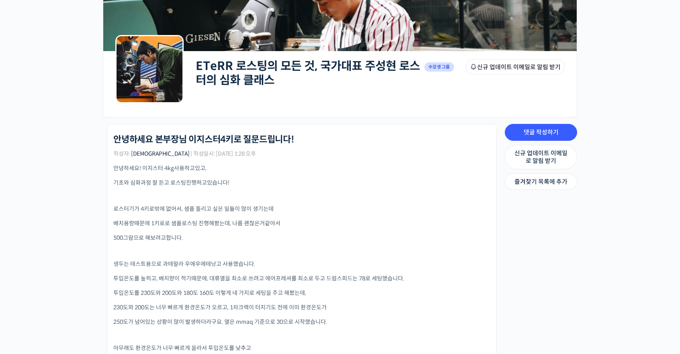
scroll to position [121, 0]
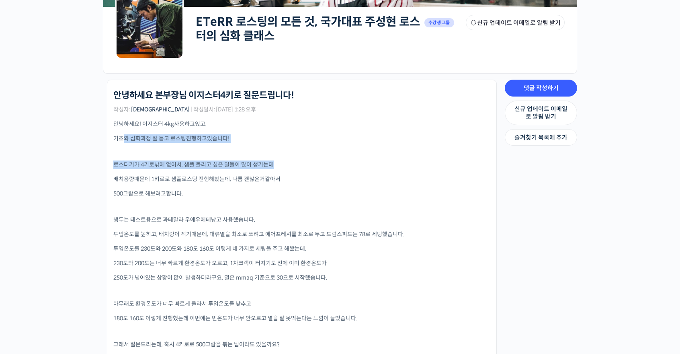
drag, startPoint x: 123, startPoint y: 136, endPoint x: 290, endPoint y: 160, distance: 169.0
click at [290, 160] on div "안녕하세요! 이지스터 4kg사용하고있고, 기초와 심화과정 잘 듣고 로스팅진행하고있습니다! 로스터기가 4키로밖에 없어서, 샘플 돌리고 싶은 일들…" at bounding box center [301, 295] width 377 height 350
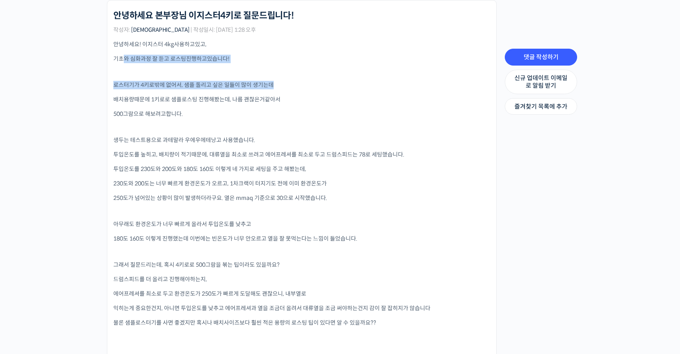
scroll to position [201, 0]
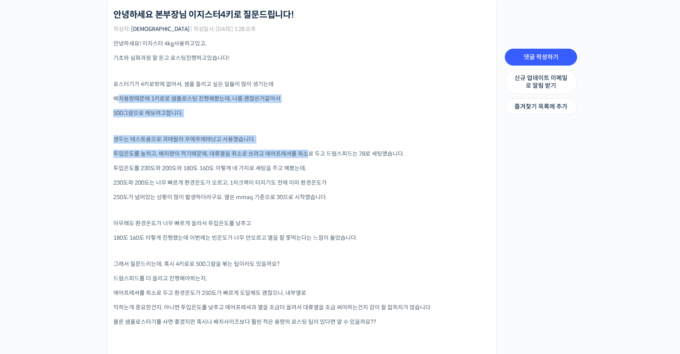
drag, startPoint x: 117, startPoint y: 95, endPoint x: 305, endPoint y: 145, distance: 194.0
click at [305, 145] on div "안녕하세요! 이지스터 4kg사용하고있고, 기초와 심화과정 잘 듣고 로스팅진행하고있습니다! 로스터기가 4키로밖에 없어서, 샘플 돌리고 싶은 일들…" at bounding box center [301, 214] width 377 height 350
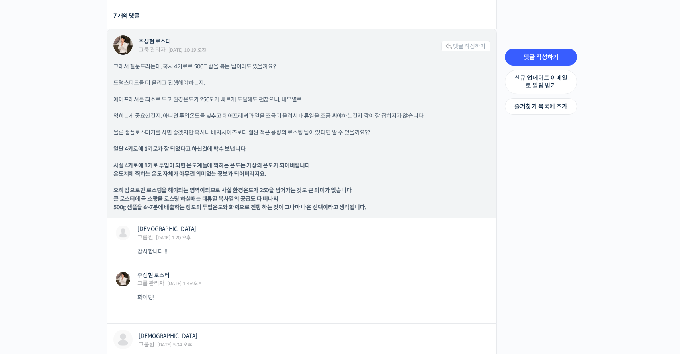
scroll to position [643, 0]
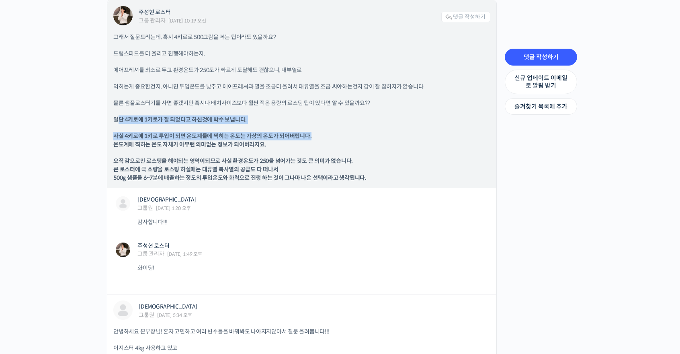
drag, startPoint x: 116, startPoint y: 117, endPoint x: 389, endPoint y: 129, distance: 273.3
click at [389, 129] on div "그래서 질문드리는데, 혹시 4키로로 500그람을 볶는 팁이라도 있을까요? 드럼스피드를 더 올리고 진행해야하는지, 에어프레셔를 최소로 두고 환경…" at bounding box center [301, 107] width 377 height 149
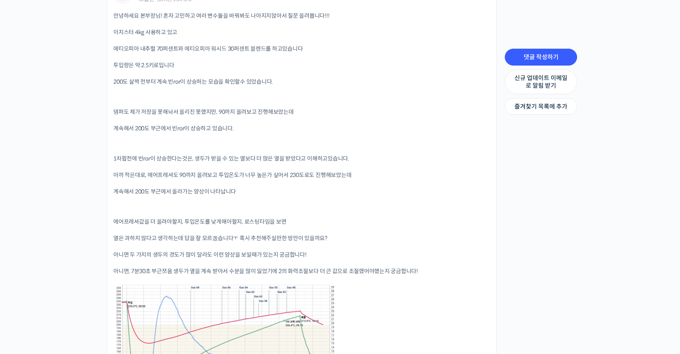
scroll to position [925, 0]
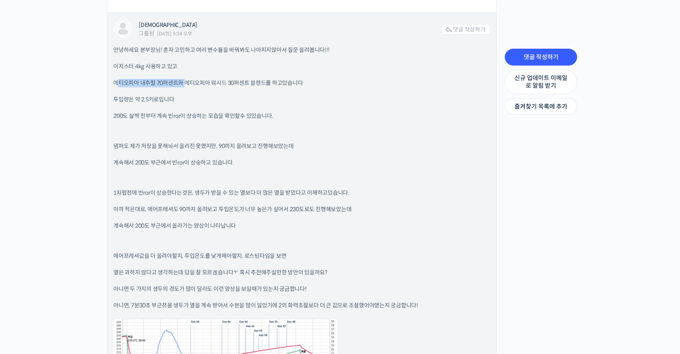
drag, startPoint x: 118, startPoint y: 84, endPoint x: 187, endPoint y: 84, distance: 68.4
click at [187, 84] on p "에티오피아 내추럴 70퍼센트와 에티오피아 워시드 30퍼센트 블렌드를 하고있습니다" at bounding box center [301, 83] width 377 height 8
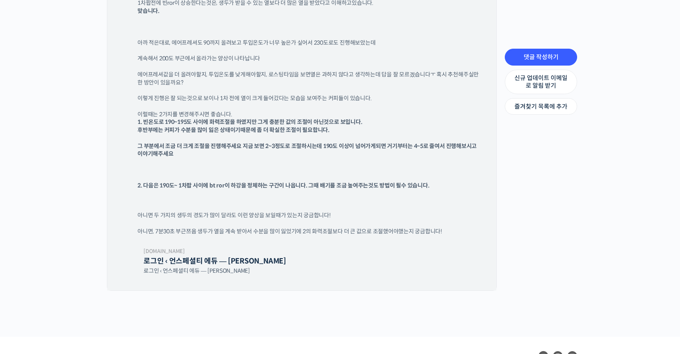
scroll to position [1809, 0]
